Goal: Information Seeking & Learning: Learn about a topic

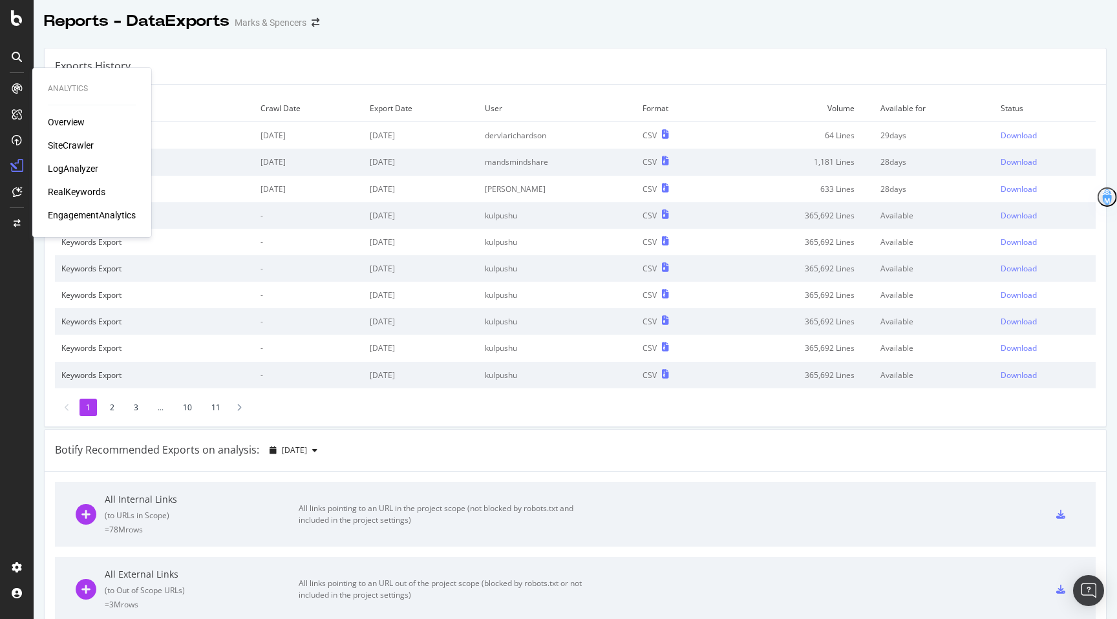
click at [83, 140] on div "SiteCrawler" at bounding box center [71, 145] width 46 height 13
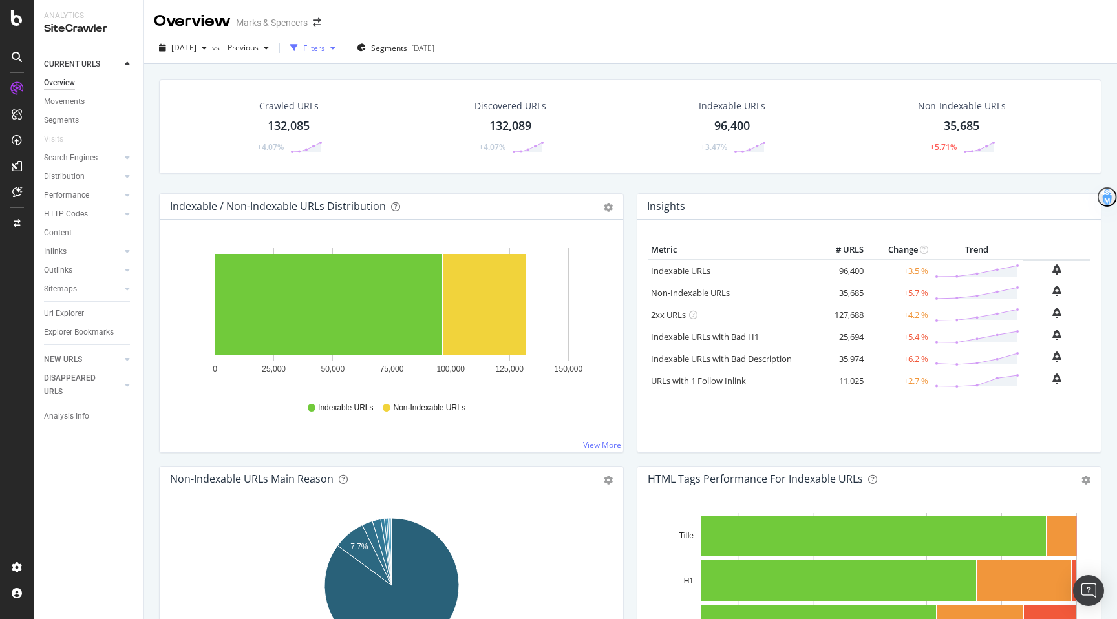
click at [325, 46] on div "Filters" at bounding box center [314, 48] width 22 height 11
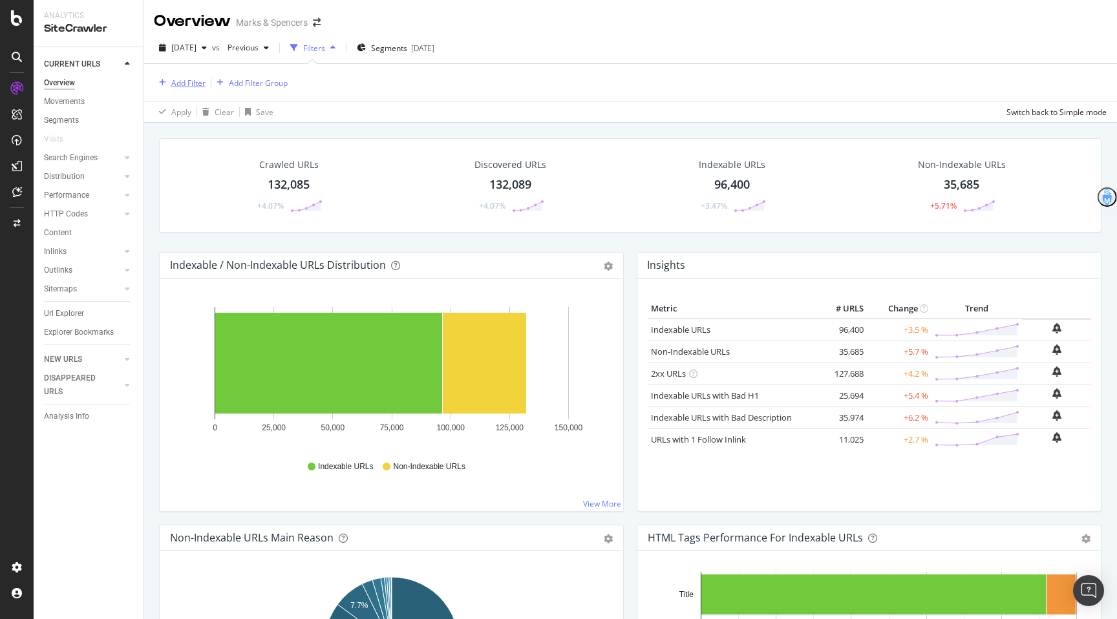
click at [191, 80] on div "Add Filter" at bounding box center [188, 83] width 34 height 11
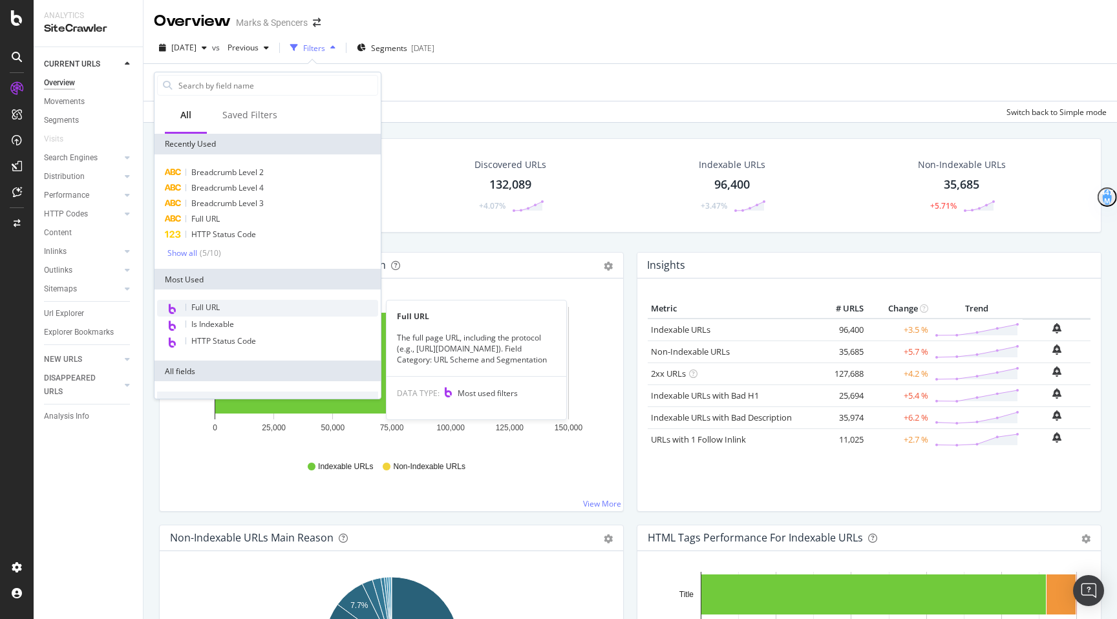
click at [197, 308] on span "Full URL" at bounding box center [205, 307] width 28 height 11
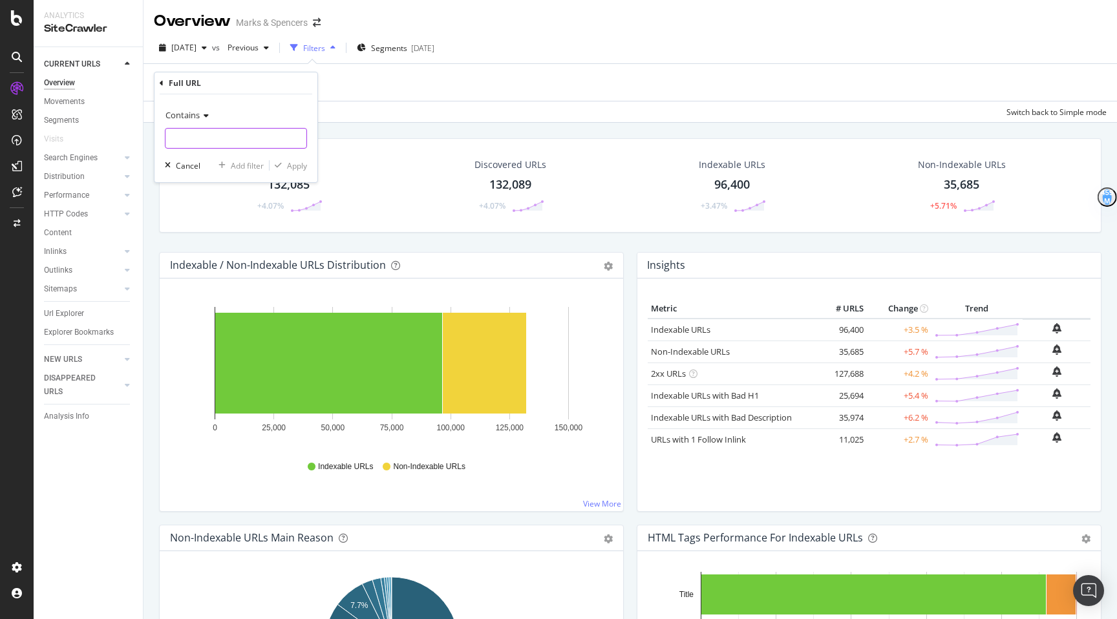
click at [217, 143] on input "text" at bounding box center [235, 138] width 141 height 21
paste input "[URL][DOMAIN_NAME]"
type input "[URL][DOMAIN_NAME]"
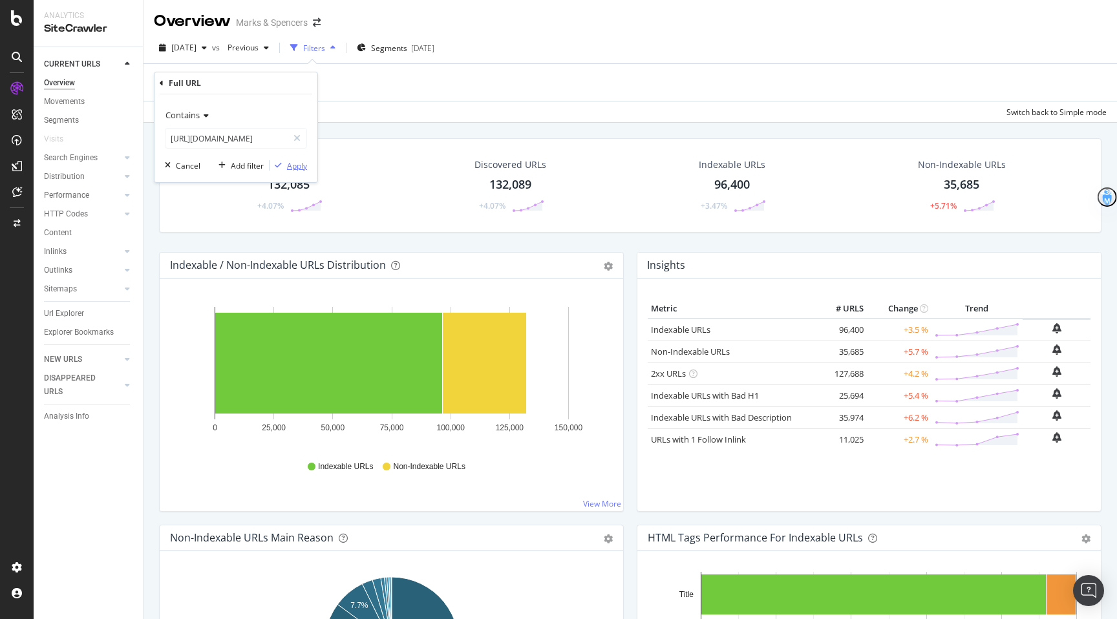
click at [299, 168] on div "Apply" at bounding box center [297, 165] width 20 height 11
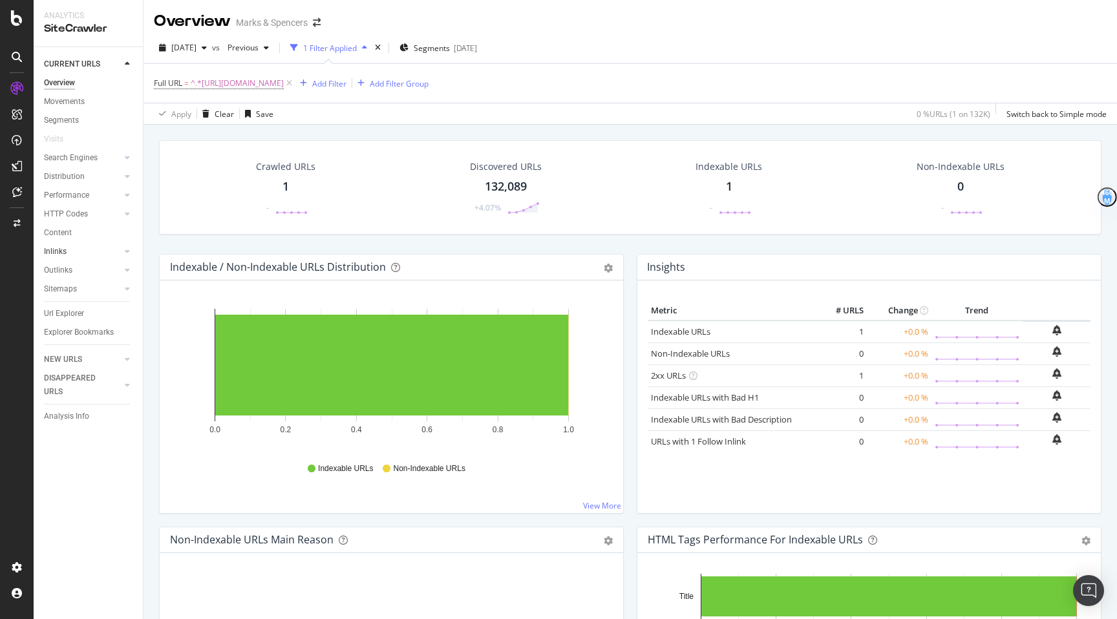
click at [67, 251] on link "Inlinks" at bounding box center [82, 252] width 77 height 14
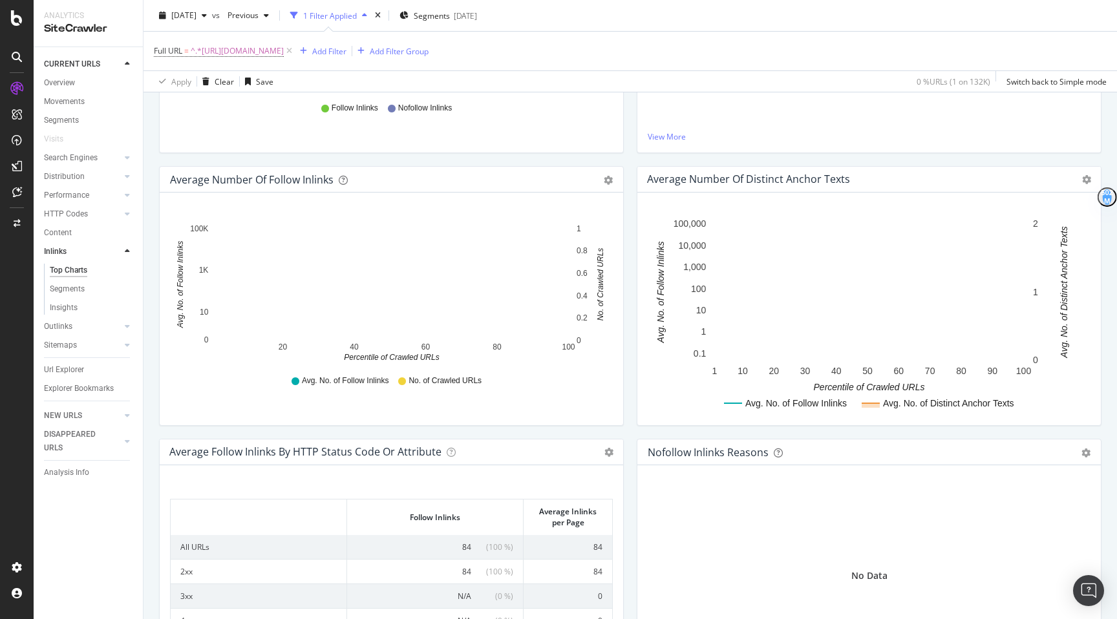
scroll to position [480, 0]
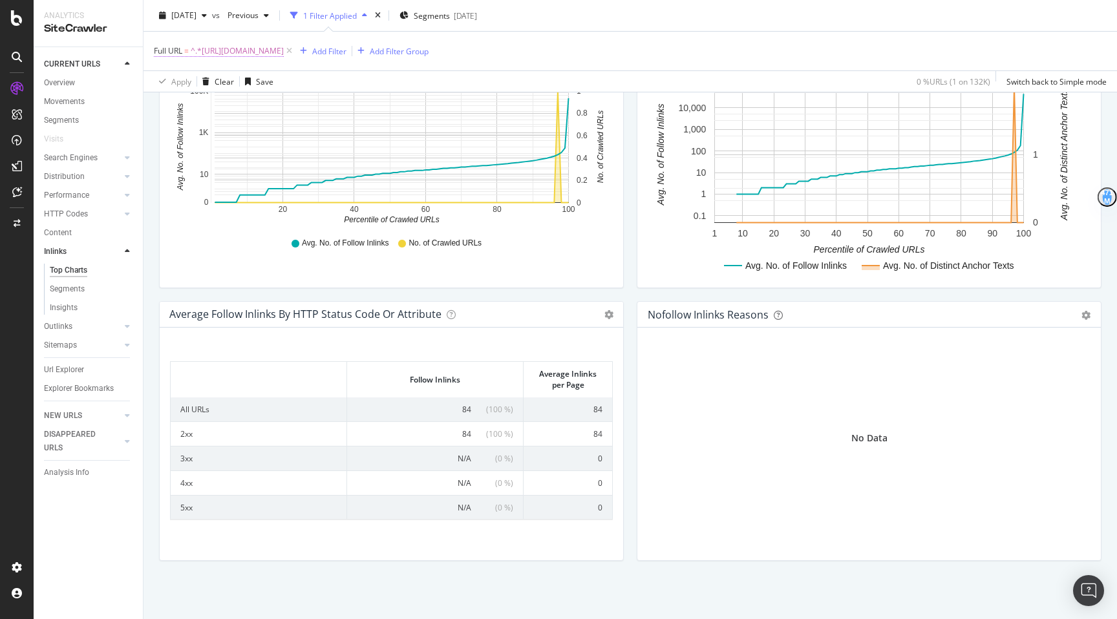
click at [284, 55] on span "^.*[URL][DOMAIN_NAME]" at bounding box center [237, 51] width 93 height 18
click at [204, 112] on input "[URL][DOMAIN_NAME]" at bounding box center [226, 104] width 122 height 21
paste input "ocarro-jet-complete-cloud-t-kit/p/hbp22588013"
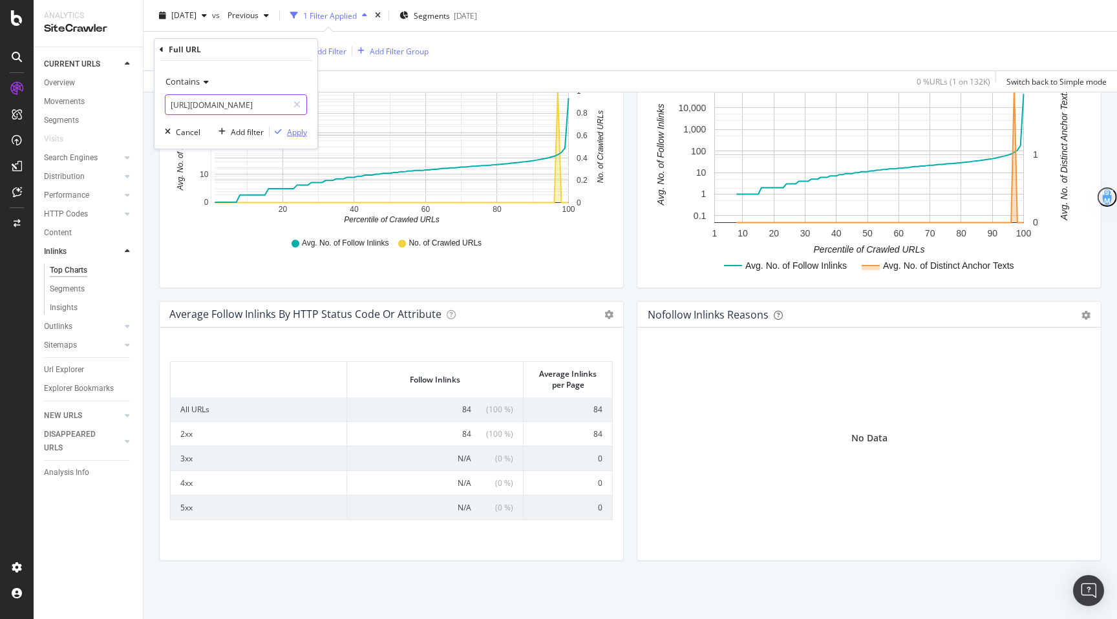
type input "[URL][DOMAIN_NAME]"
click at [297, 131] on div "Apply" at bounding box center [297, 132] width 20 height 11
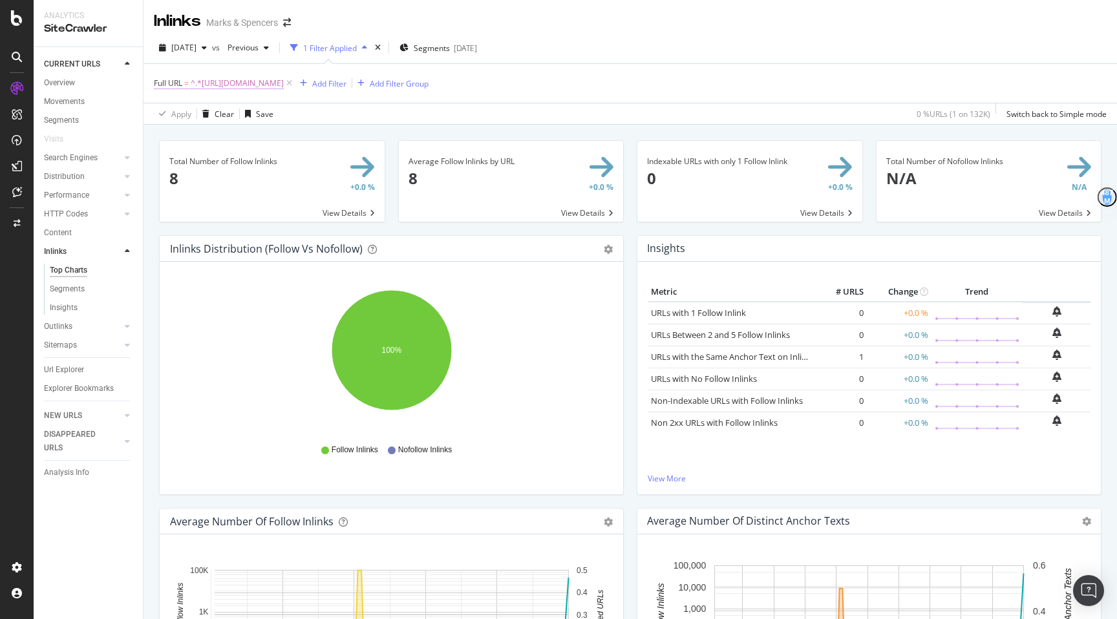
click at [284, 79] on span "^.*[URL][DOMAIN_NAME]" at bounding box center [237, 83] width 93 height 18
click at [269, 140] on input "[URL][DOMAIN_NAME]" at bounding box center [226, 137] width 122 height 21
paste input "l/brands/mamas-and-papas?sort=maxPrice+desc"
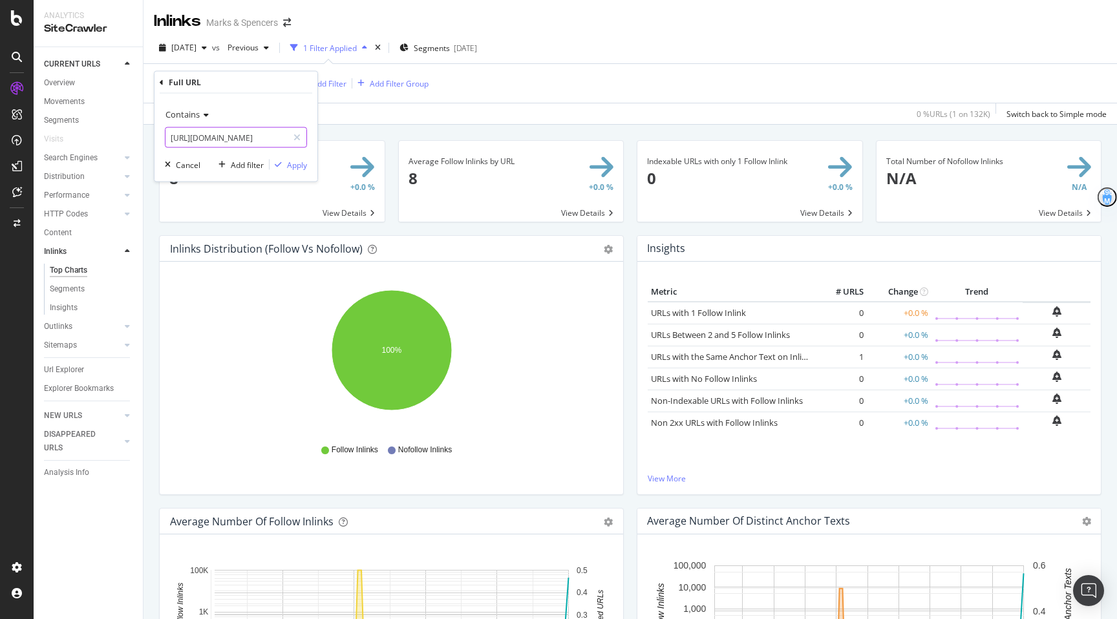
drag, startPoint x: 211, startPoint y: 138, endPoint x: 814, endPoint y: 180, distance: 604.4
click at [812, 180] on body "Analytics SiteCrawler CURRENT URLS Overview Movements Segments Visits Search En…" at bounding box center [558, 309] width 1117 height 619
type input "[URL][DOMAIN_NAME]"
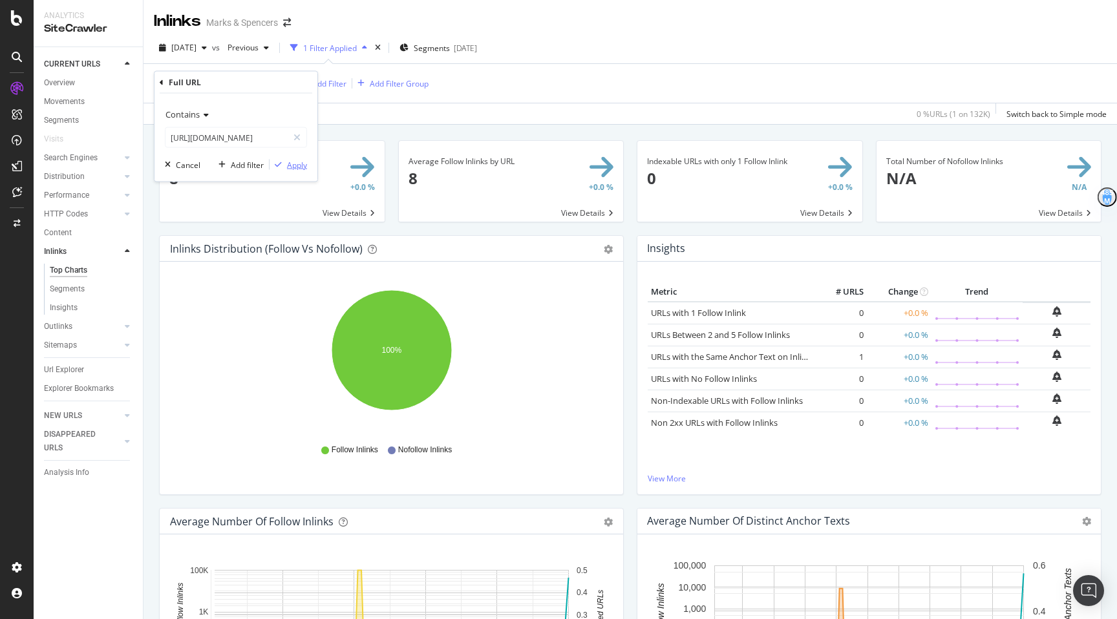
click at [299, 165] on div "Apply" at bounding box center [297, 164] width 20 height 11
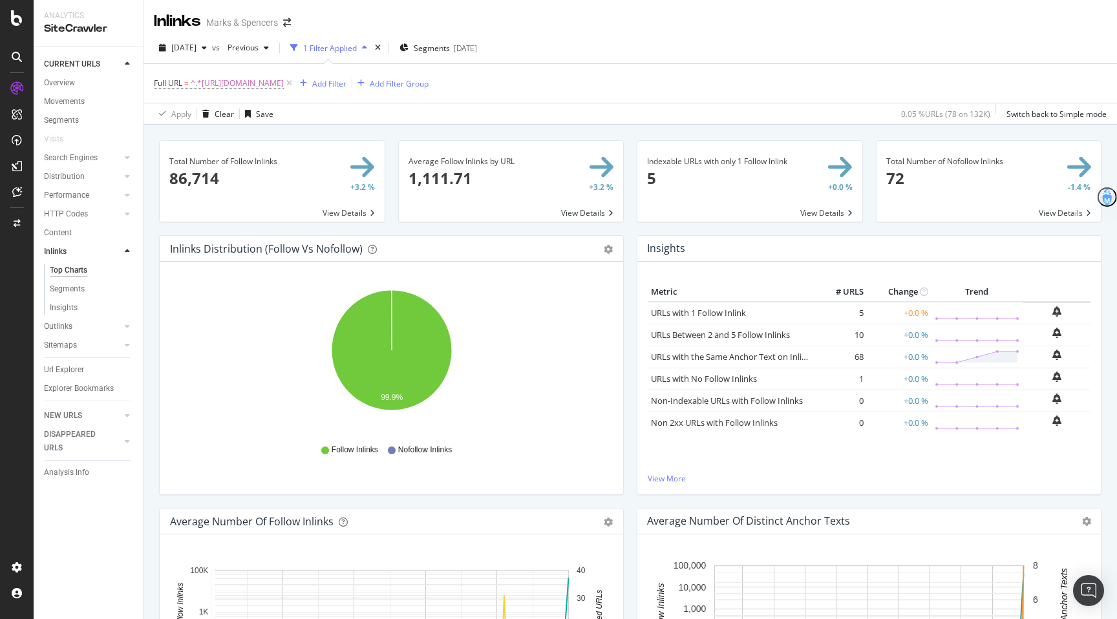
click at [314, 192] on span at bounding box center [272, 181] width 225 height 81
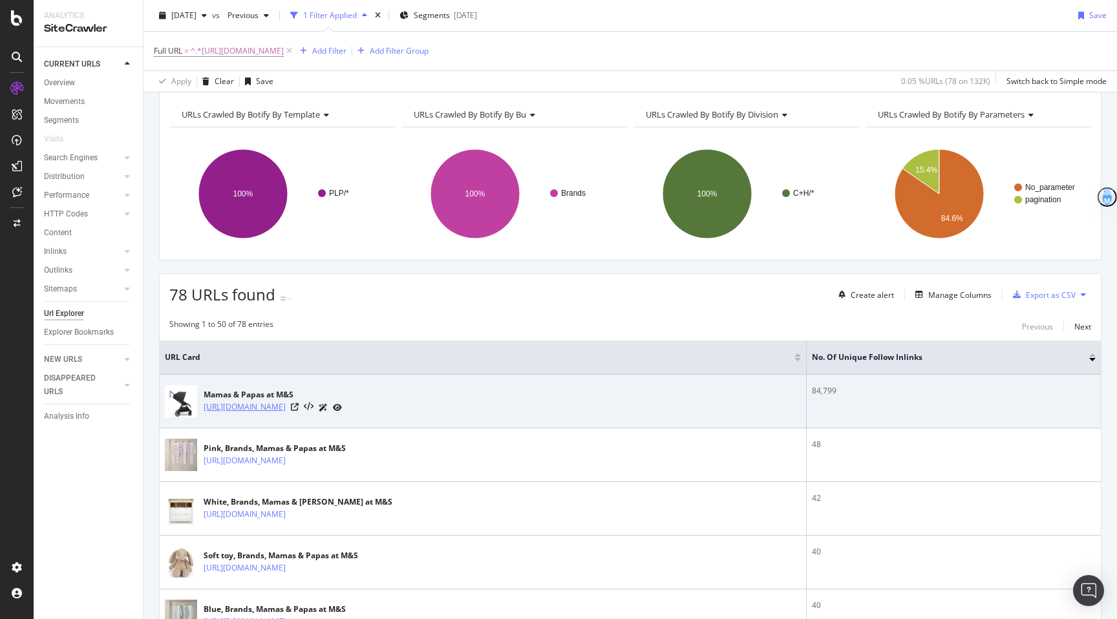
scroll to position [70, 0]
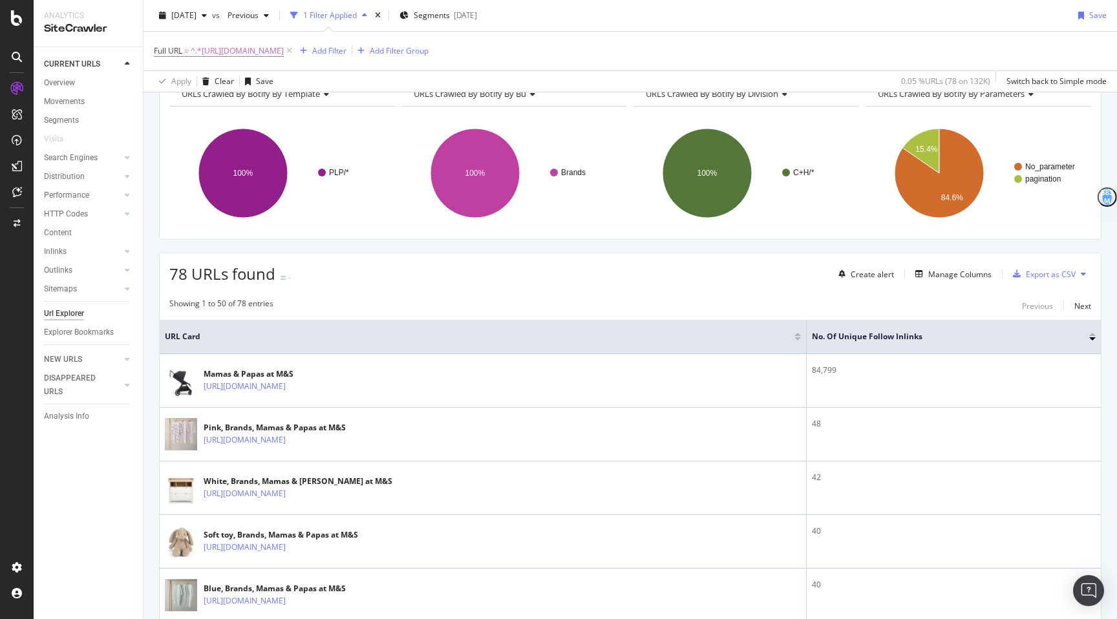
click at [958, 275] on div "Manage Columns" at bounding box center [959, 274] width 63 height 11
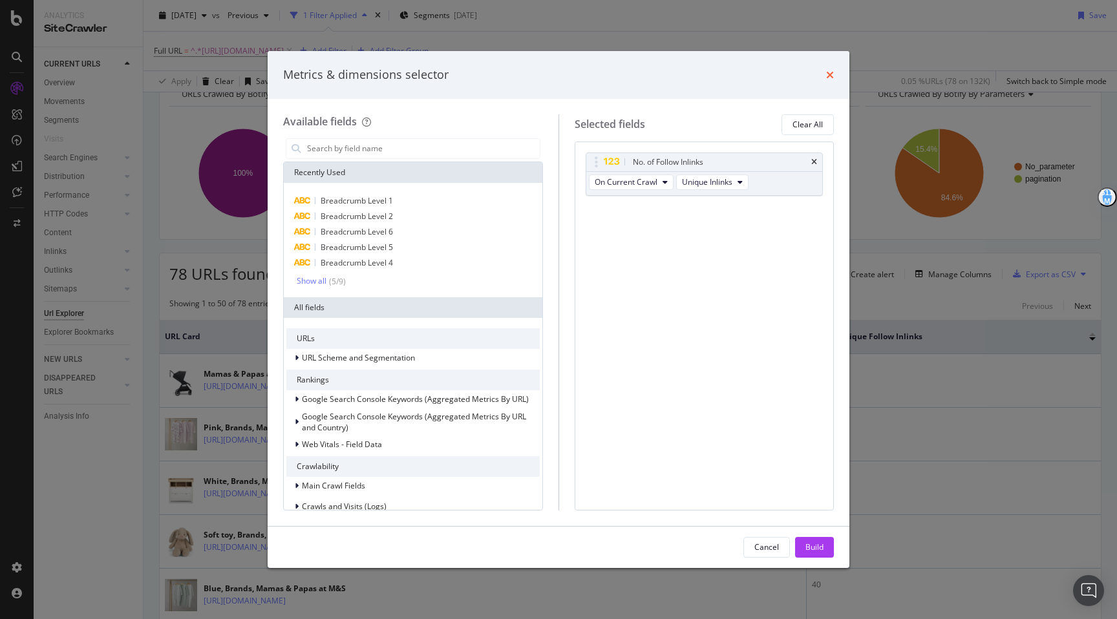
click at [827, 78] on icon "times" at bounding box center [830, 75] width 8 height 10
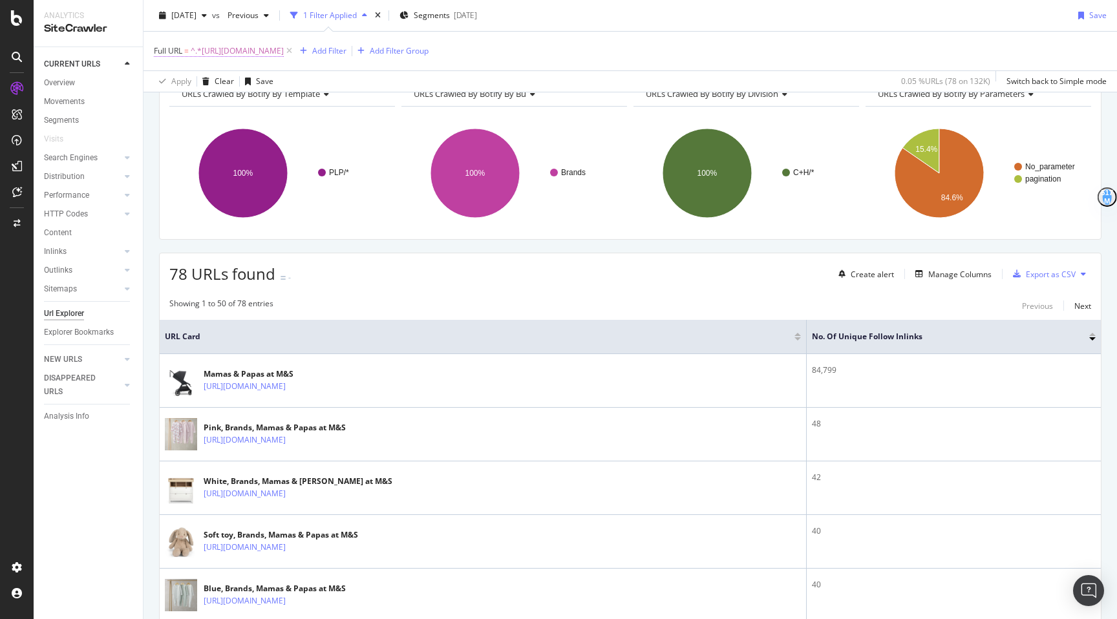
click at [284, 47] on span "^.*[URL][DOMAIN_NAME]" at bounding box center [237, 51] width 93 height 18
click at [185, 86] on span "Contains" at bounding box center [182, 82] width 34 height 12
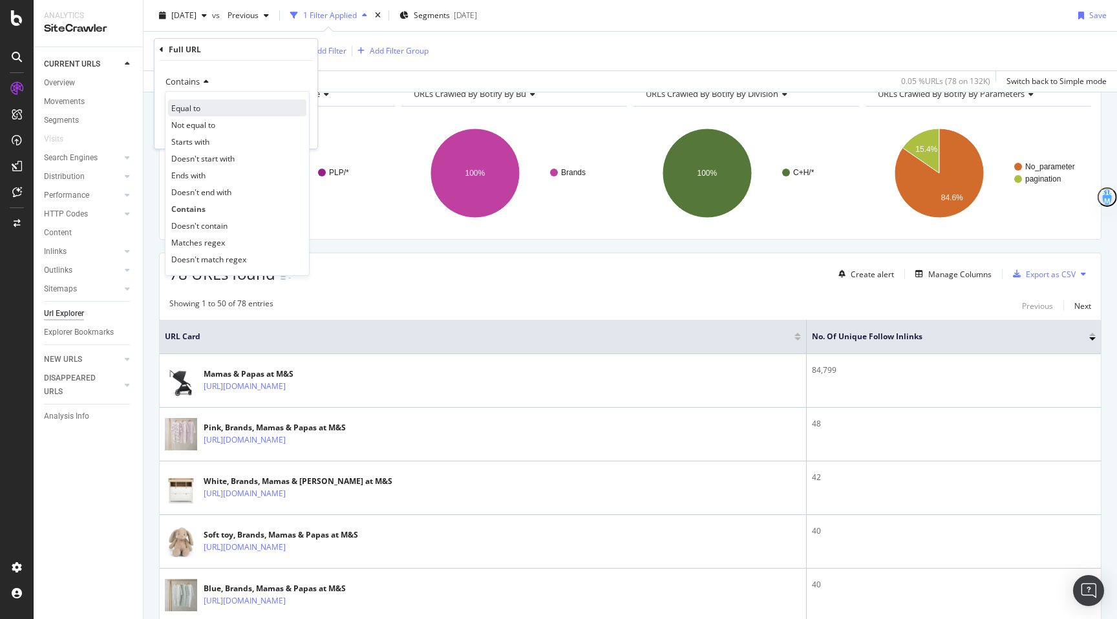
click at [185, 111] on span "Equal to" at bounding box center [185, 108] width 29 height 11
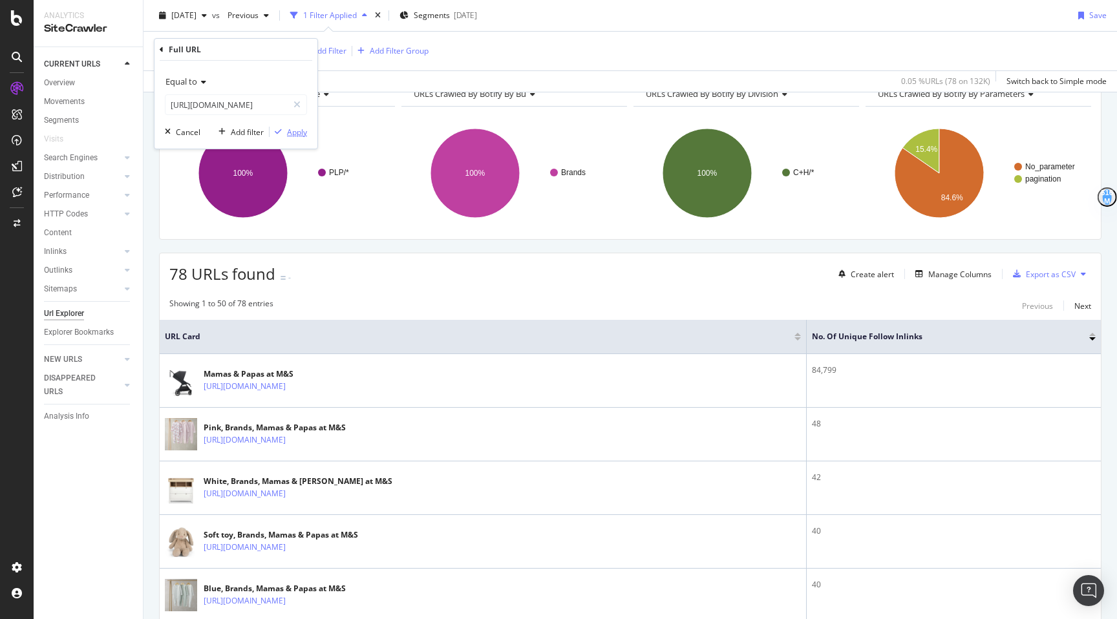
click at [287, 134] on div "Apply" at bounding box center [297, 132] width 20 height 11
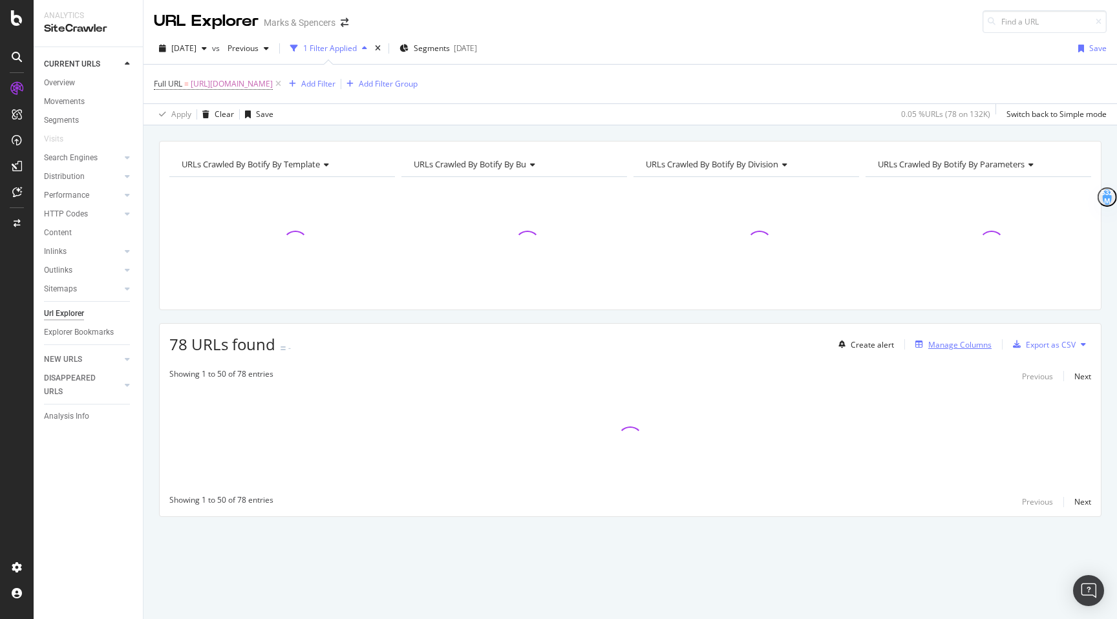
click at [973, 339] on div "Manage Columns" at bounding box center [959, 344] width 63 height 11
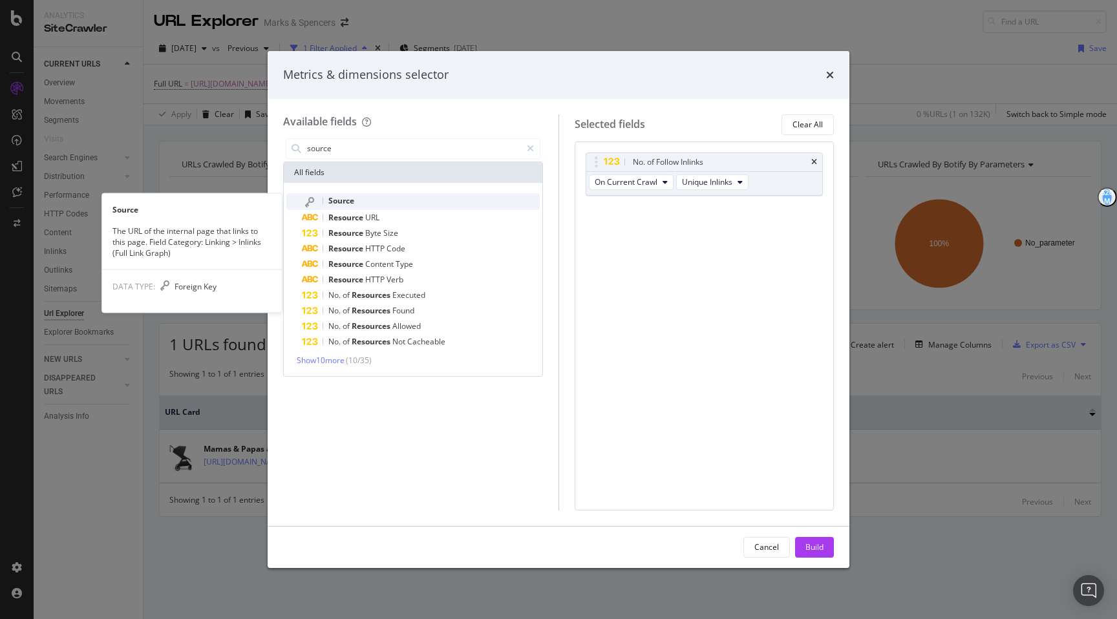
type input "source"
click at [399, 198] on div "Source" at bounding box center [421, 201] width 238 height 17
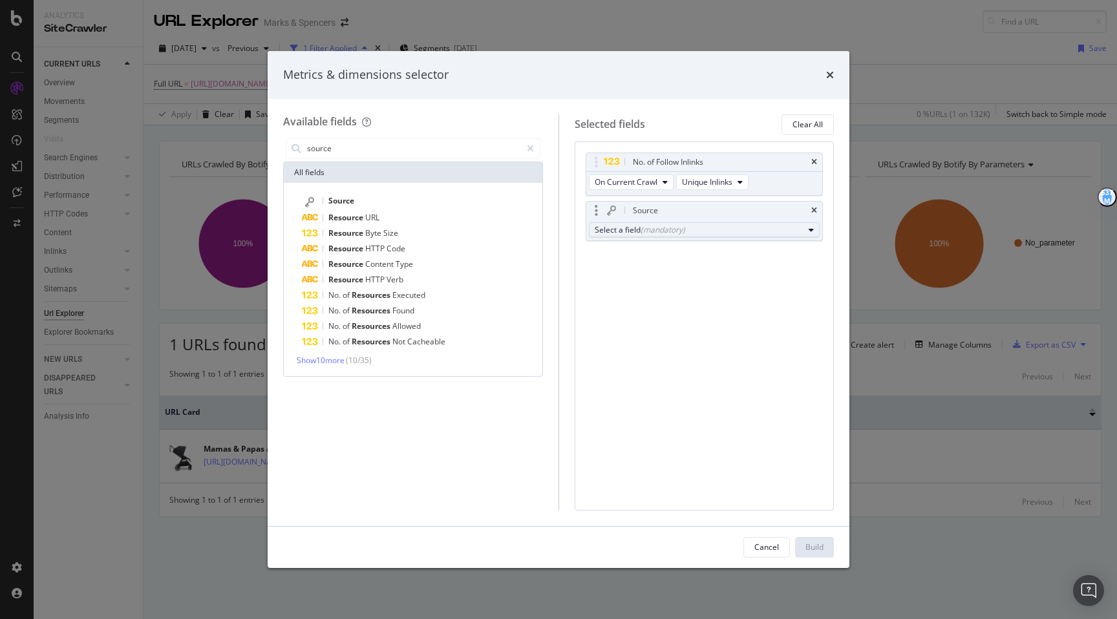
click at [681, 231] on div "(mandatory)" at bounding box center [662, 229] width 45 height 11
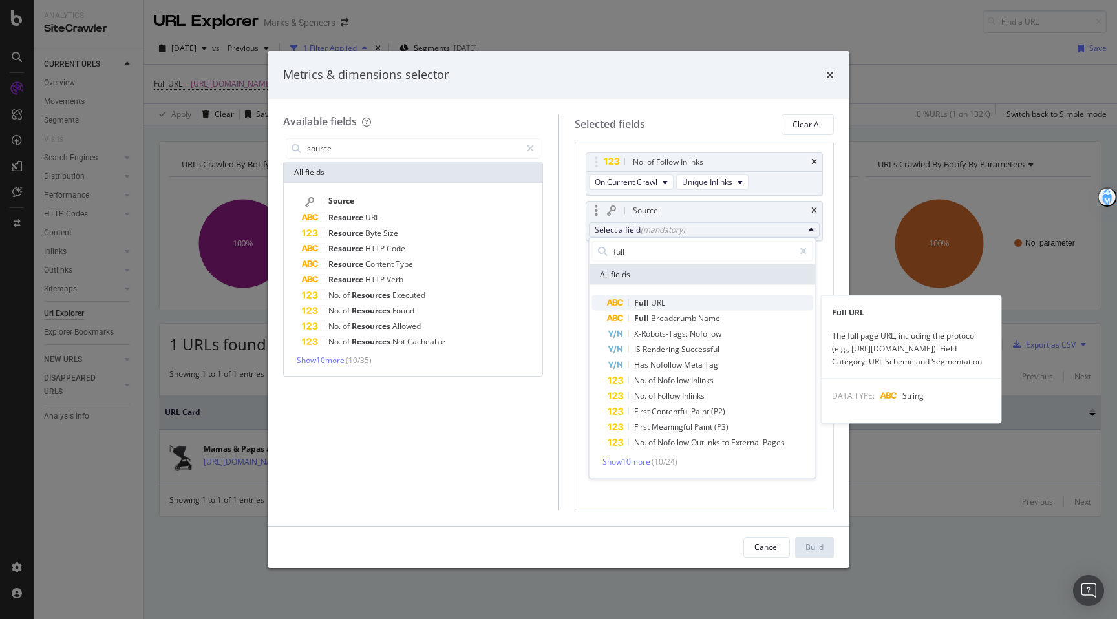
type input "full"
click at [644, 306] on span "Full" at bounding box center [642, 302] width 17 height 11
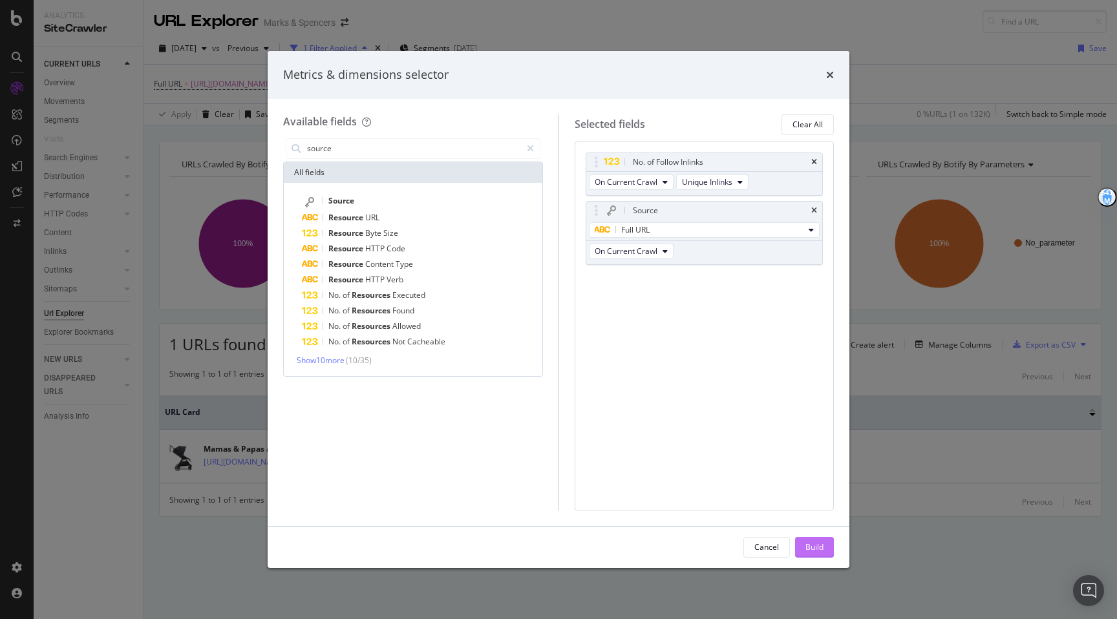
click at [812, 553] on div "Build" at bounding box center [814, 547] width 18 height 19
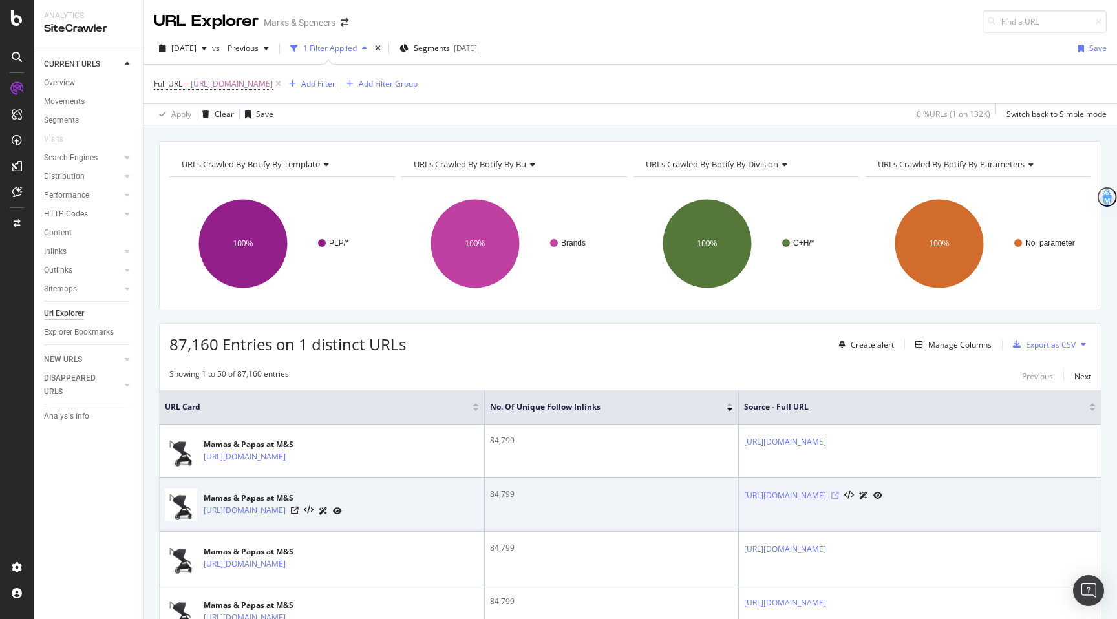
click at [839, 495] on icon at bounding box center [835, 496] width 8 height 8
